Goal: Information Seeking & Learning: Learn about a topic

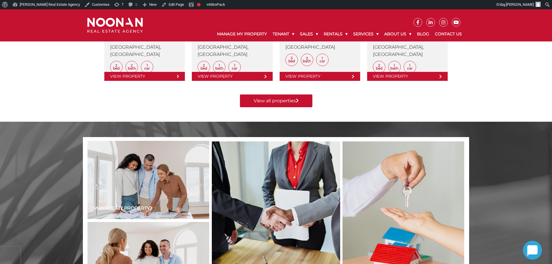
scroll to position [145, 0]
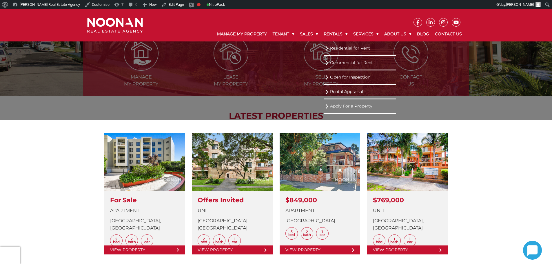
click at [331, 51] on link "Residential for Rent" at bounding box center [360, 48] width 70 height 8
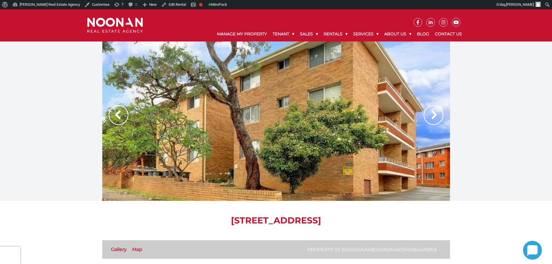
click at [434, 115] on img at bounding box center [434, 115] width 20 height 20
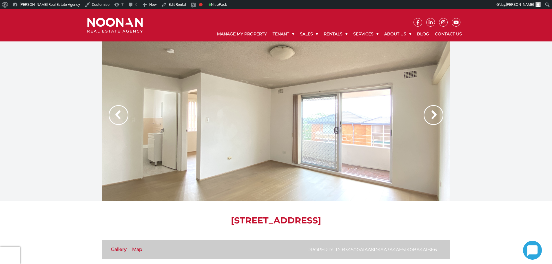
click at [434, 115] on img at bounding box center [434, 115] width 20 height 20
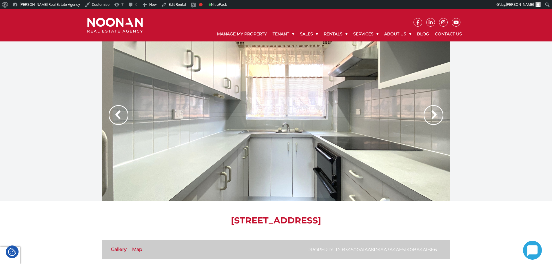
click at [434, 115] on img at bounding box center [434, 115] width 20 height 20
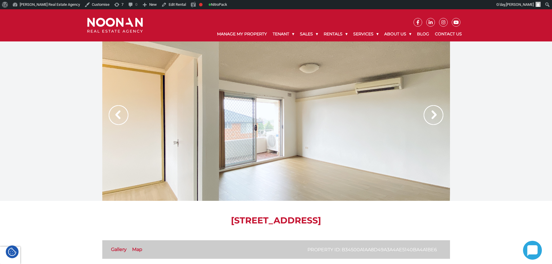
click at [434, 115] on img at bounding box center [434, 115] width 20 height 20
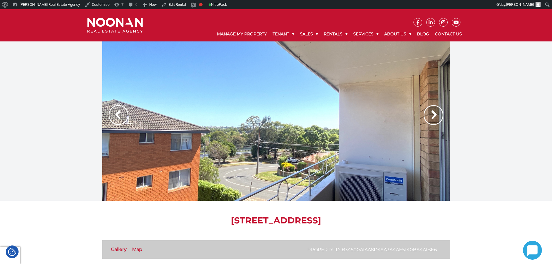
click at [434, 115] on img at bounding box center [434, 115] width 20 height 20
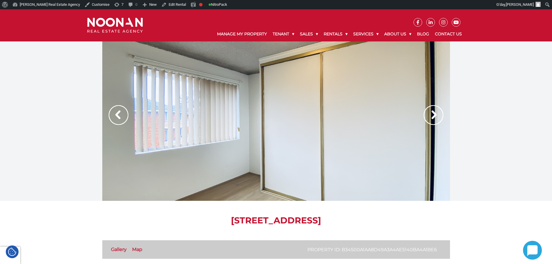
click at [434, 115] on img at bounding box center [434, 115] width 20 height 20
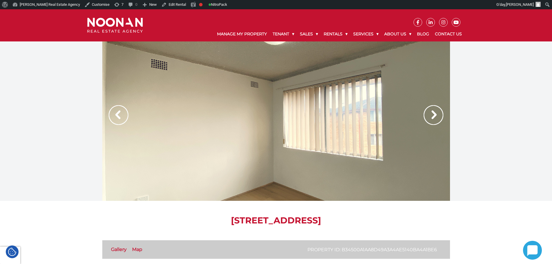
click at [424, 121] on img at bounding box center [434, 115] width 20 height 20
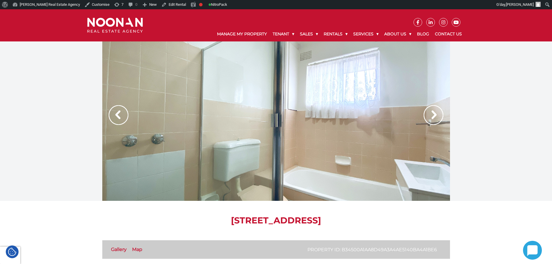
click at [424, 121] on img at bounding box center [434, 115] width 20 height 20
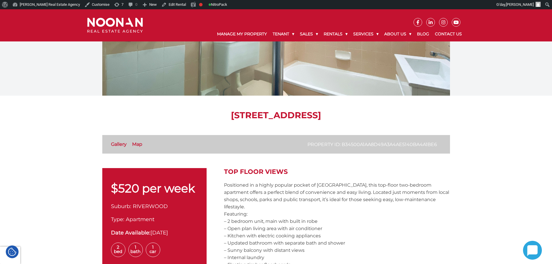
scroll to position [116, 0]
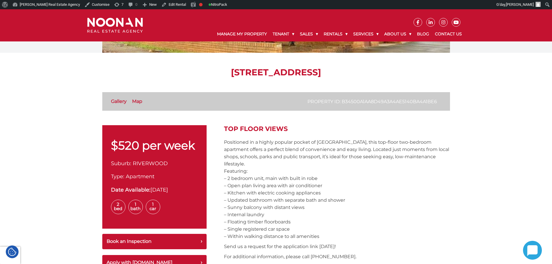
click at [373, 128] on h2 "Top Floor Views" at bounding box center [337, 129] width 226 height 8
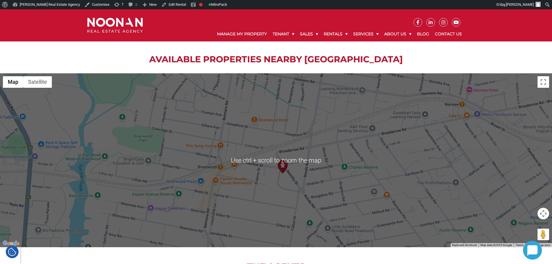
scroll to position [637, 0]
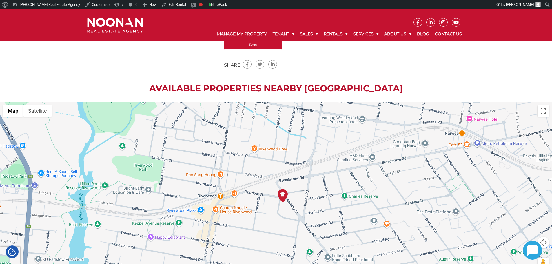
click at [262, 83] on h2 "Available Properties Nearby RIVERWOOD" at bounding box center [276, 88] width 552 height 10
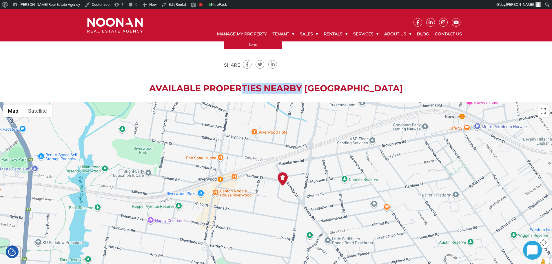
drag, startPoint x: 306, startPoint y: 176, endPoint x: 306, endPoint y: 159, distance: 16.8
click at [306, 159] on div at bounding box center [276, 189] width 552 height 174
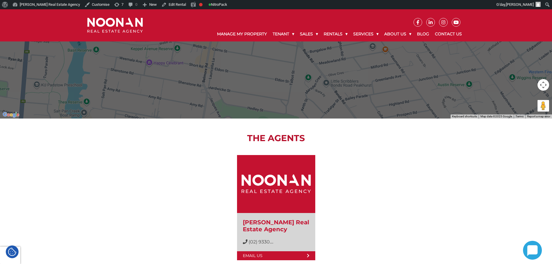
scroll to position [869, 0]
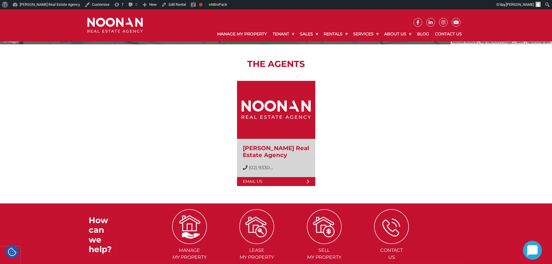
click at [412, 109] on div "Noonan Real Estate Agency (02) 9330 6868 (02) 9330.... Email Us" at bounding box center [276, 129] width 348 height 120
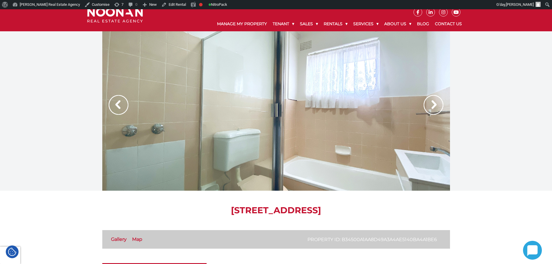
scroll to position [0, 0]
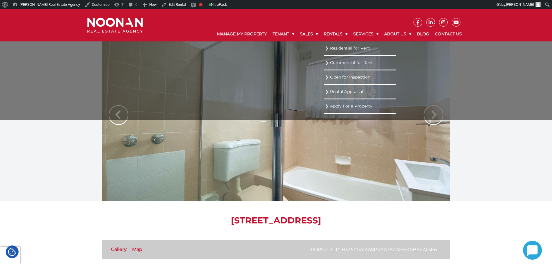
click at [341, 51] on link "Residential for Rent" at bounding box center [360, 48] width 70 height 8
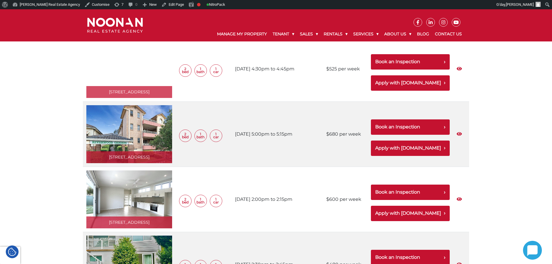
scroll to position [377, 0]
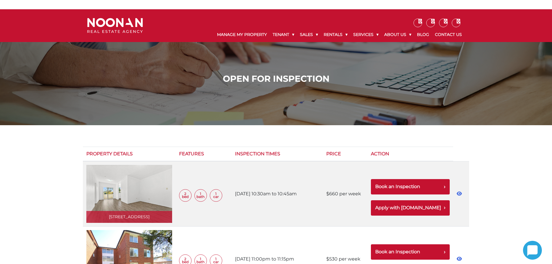
scroll to position [377, 0]
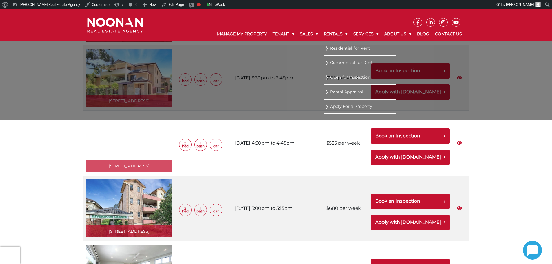
click at [338, 48] on link "Residential for Rent" at bounding box center [360, 48] width 70 height 8
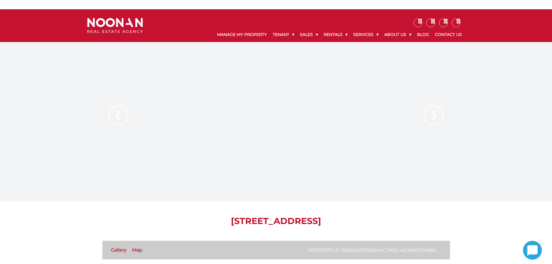
click at [432, 116] on img at bounding box center [434, 116] width 20 height 20
click at [243, 150] on div at bounding box center [276, 121] width 348 height 159
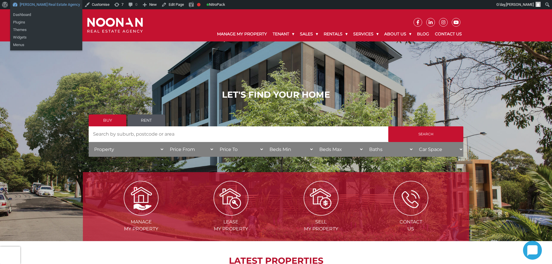
click at [48, 7] on link "[PERSON_NAME] Real Estate Agency" at bounding box center [46, 4] width 72 height 9
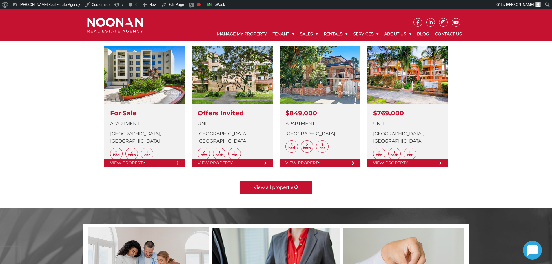
scroll to position [87, 0]
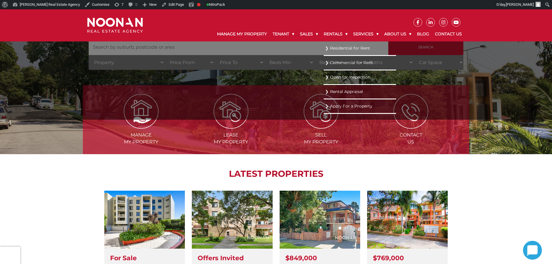
click at [334, 49] on link "Residential for Rent" at bounding box center [360, 48] width 70 height 8
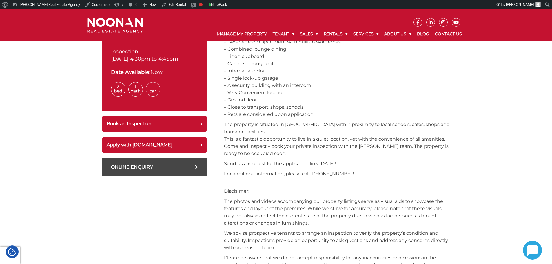
scroll to position [289, 0]
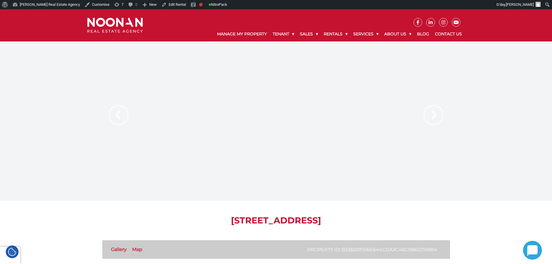
click at [119, 112] on img at bounding box center [119, 115] width 20 height 20
click at [437, 113] on img at bounding box center [434, 115] width 20 height 20
click at [438, 114] on img at bounding box center [434, 115] width 20 height 20
click at [129, 111] on div at bounding box center [276, 120] width 348 height 159
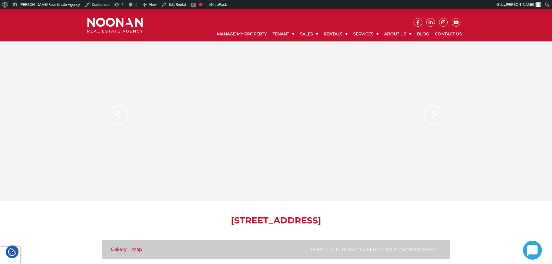
click at [129, 111] on div at bounding box center [276, 120] width 348 height 159
click at [126, 111] on img at bounding box center [119, 115] width 20 height 20
drag, startPoint x: 206, startPoint y: 218, endPoint x: 328, endPoint y: 218, distance: 121.7
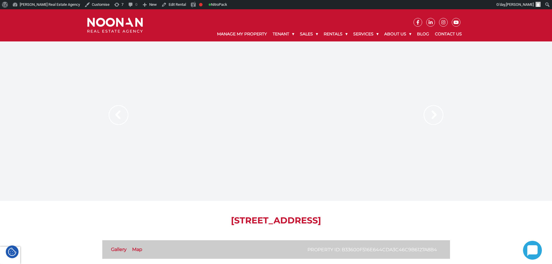
click at [321, 218] on h1 "[STREET_ADDRESS]" at bounding box center [276, 220] width 348 height 10
click at [342, 218] on h1 "[STREET_ADDRESS]" at bounding box center [276, 220] width 348 height 10
drag, startPoint x: 381, startPoint y: 218, endPoint x: 198, endPoint y: 227, distance: 182.4
click at [227, 219] on h1 "[STREET_ADDRESS]" at bounding box center [276, 220] width 348 height 10
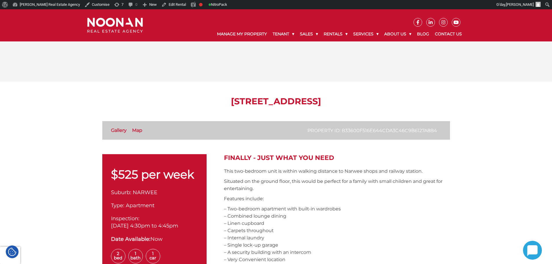
scroll to position [14, 0]
